Goal: Task Accomplishment & Management: Manage account settings

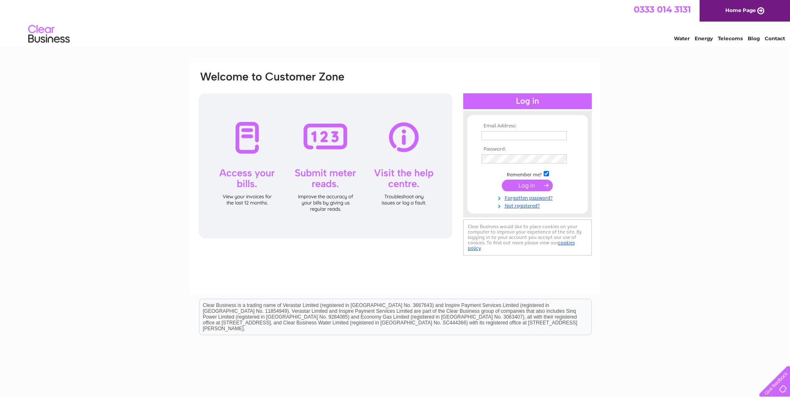
type input "alex@gainsboroughkitchens.co.uk"
click at [527, 187] on input "submit" at bounding box center [527, 186] width 51 height 12
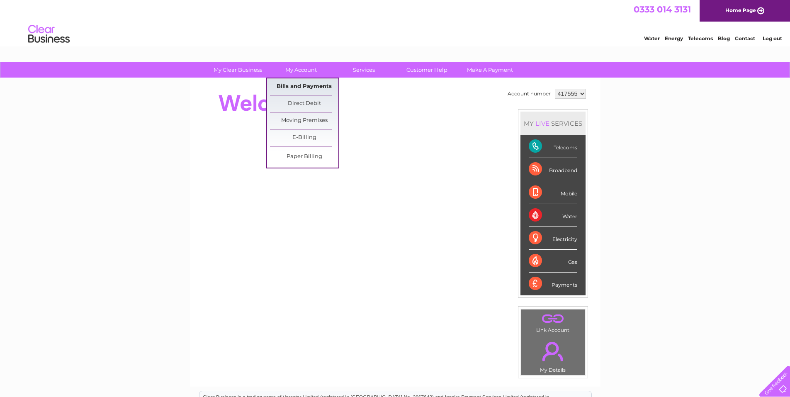
click at [305, 85] on link "Bills and Payments" at bounding box center [304, 86] width 68 height 17
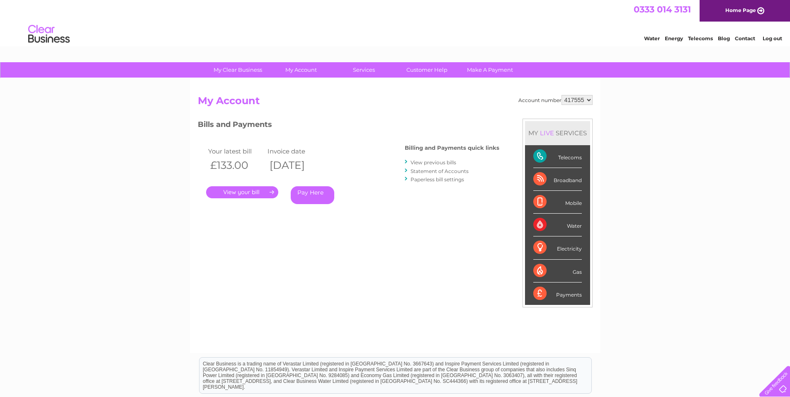
click at [244, 191] on link "." at bounding box center [242, 192] width 72 height 12
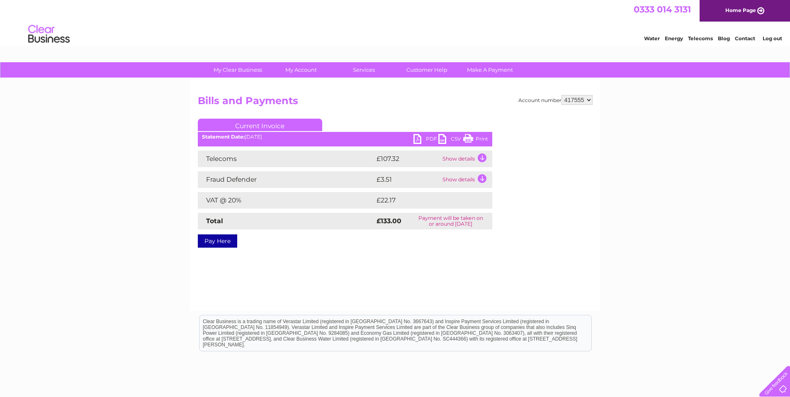
click at [421, 138] on link "PDF" at bounding box center [426, 140] width 25 height 12
